Goal: Check status: Check status

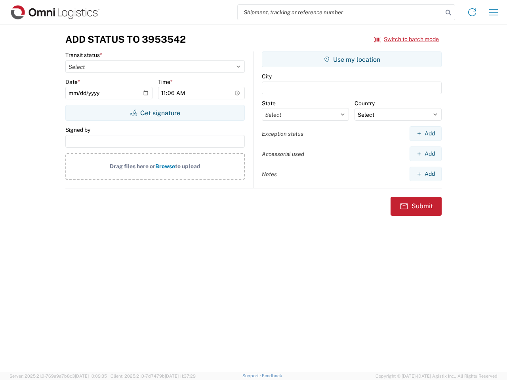
click at [340, 12] on input "search" at bounding box center [339, 12] width 205 height 15
click at [448, 13] on icon at bounding box center [447, 12] width 11 height 11
click at [472, 12] on icon at bounding box center [471, 12] width 13 height 13
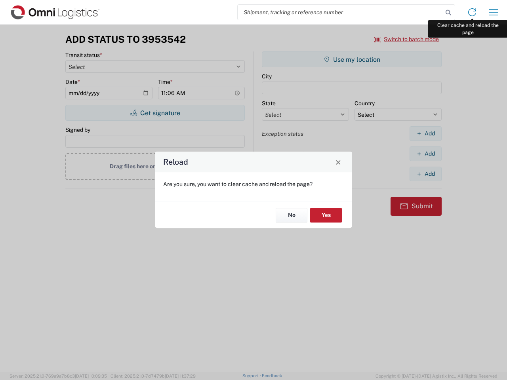
click at [493, 12] on div "Reload Are you sure, you want to clear cache and reload the page? No Yes" at bounding box center [253, 190] width 507 height 380
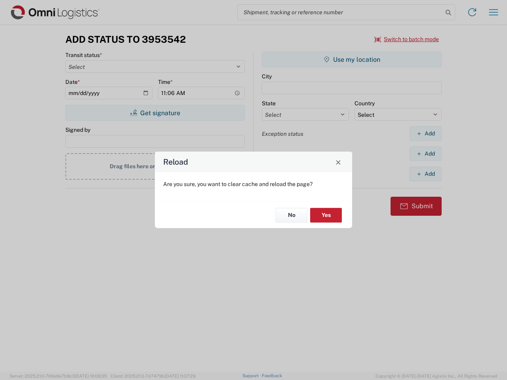
click at [406, 39] on div "Reload Are you sure, you want to clear cache and reload the page? No Yes" at bounding box center [253, 190] width 507 height 380
click at [155, 113] on div "Reload Are you sure, you want to clear cache and reload the page? No Yes" at bounding box center [253, 190] width 507 height 380
click at [351, 59] on div "Reload Are you sure, you want to clear cache and reload the page? No Yes" at bounding box center [253, 190] width 507 height 380
click at [425, 133] on div "Reload Are you sure, you want to clear cache and reload the page? No Yes" at bounding box center [253, 190] width 507 height 380
click at [425, 154] on div "Reload Are you sure, you want to clear cache and reload the page? No Yes" at bounding box center [253, 190] width 507 height 380
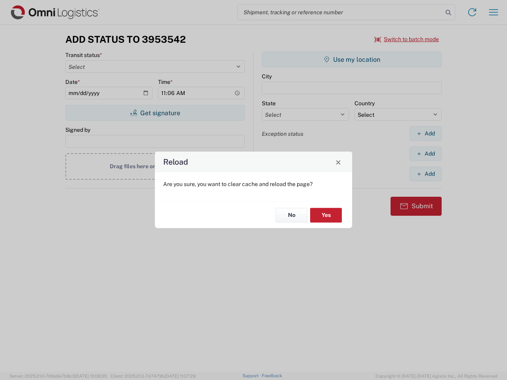
click at [425, 174] on div "Reload Are you sure, you want to clear cache and reload the page? No Yes" at bounding box center [253, 190] width 507 height 380
